Goal: Navigation & Orientation: Find specific page/section

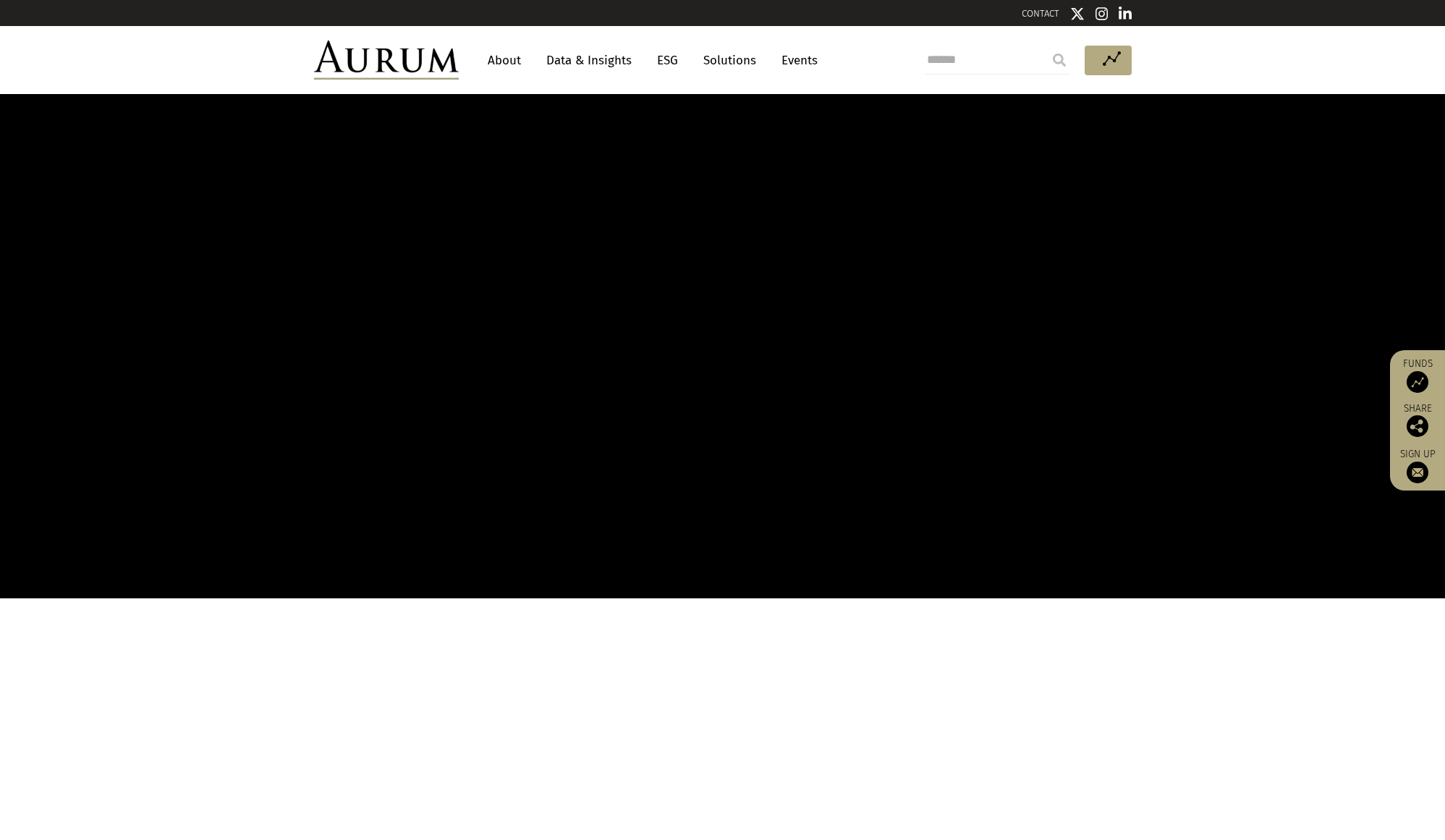
click at [502, 57] on link "About" at bounding box center [503, 60] width 47 height 27
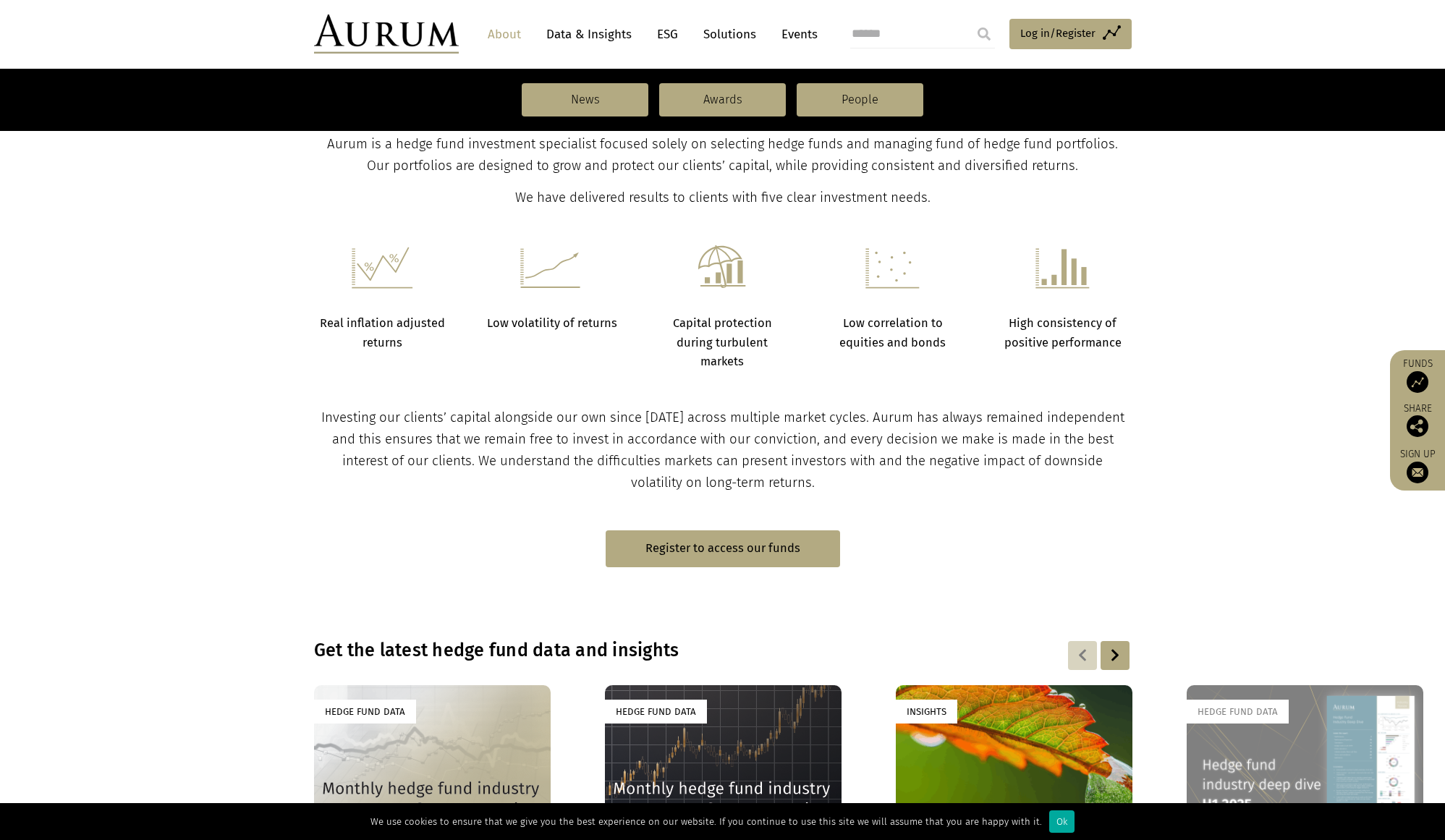
scroll to position [379, 0]
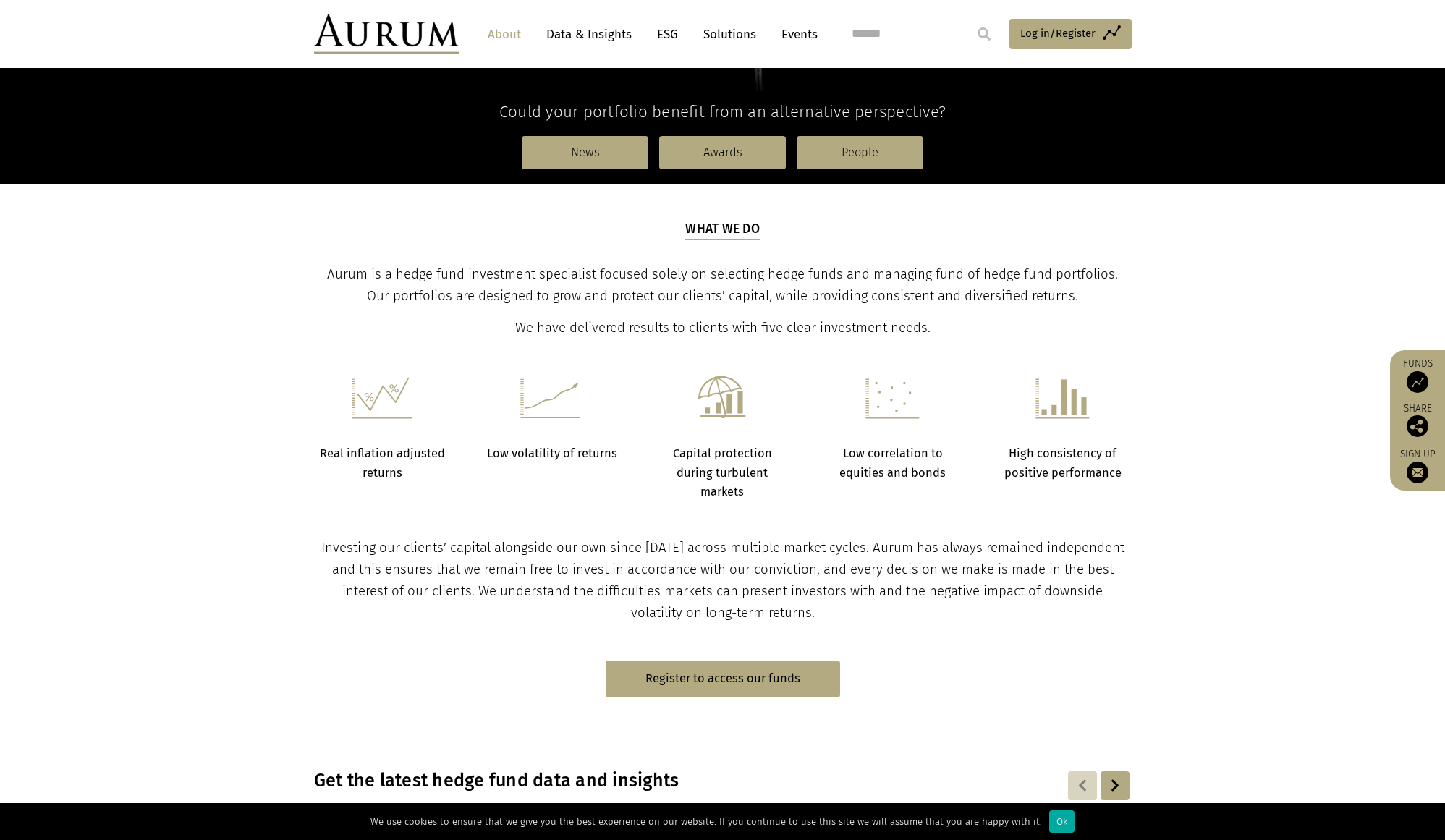
click at [1423, 378] on img at bounding box center [1417, 381] width 21 height 21
